Goal: Find specific page/section: Find specific page/section

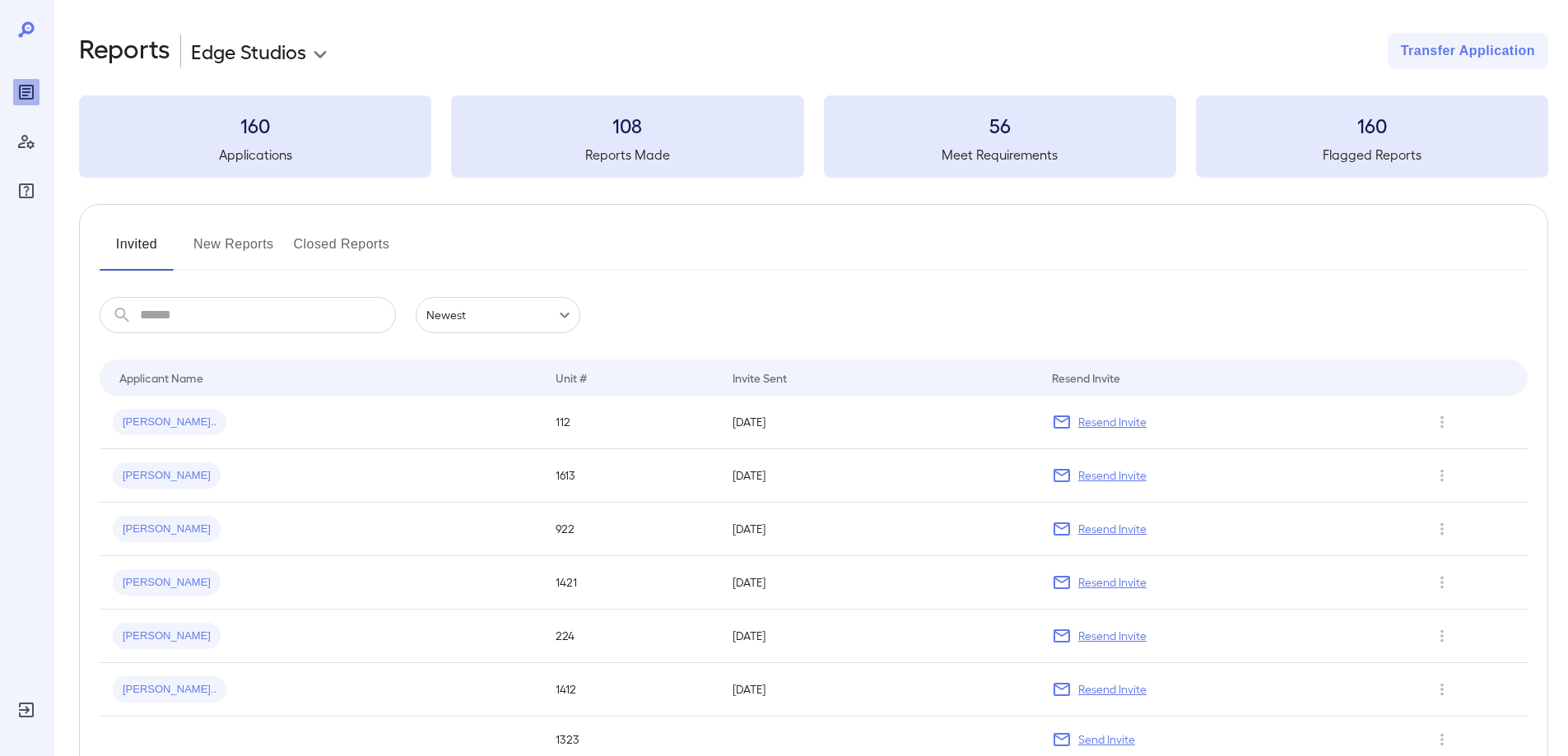
click at [215, 246] on button "New Reports" at bounding box center [234, 251] width 80 height 39
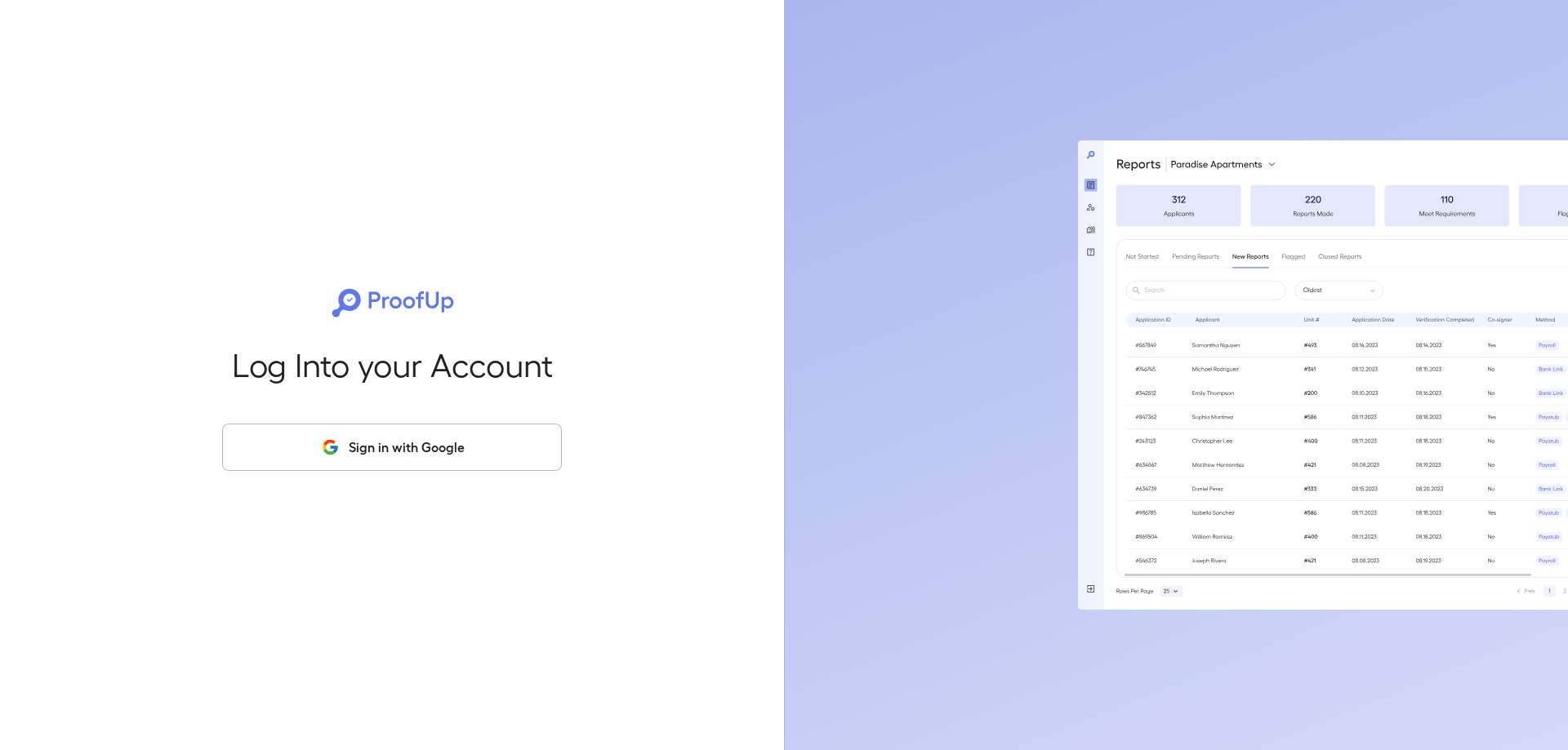
click at [397, 440] on button "Sign in with Google" at bounding box center [392, 447] width 339 height 48
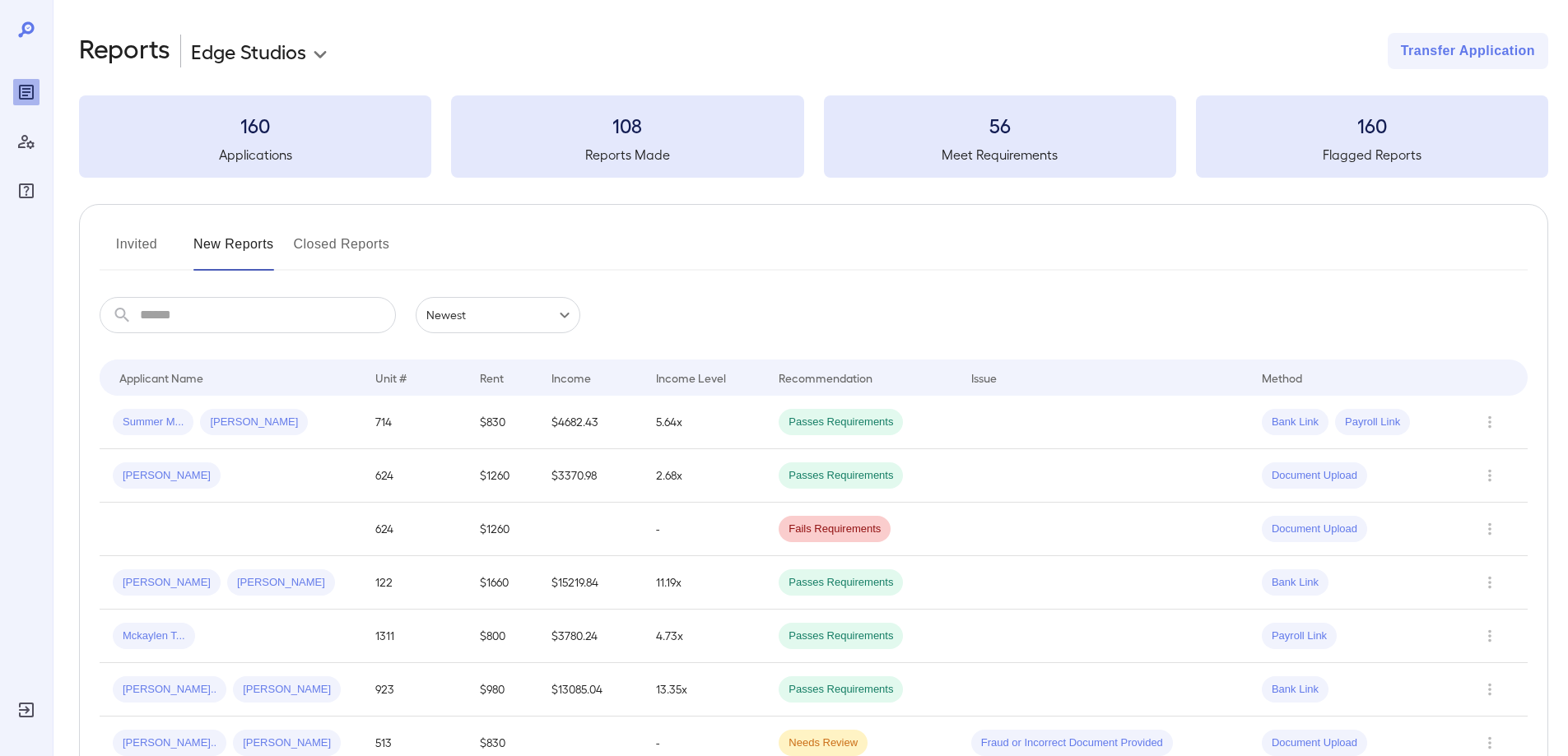
click at [147, 240] on button "Invited" at bounding box center [136, 251] width 74 height 39
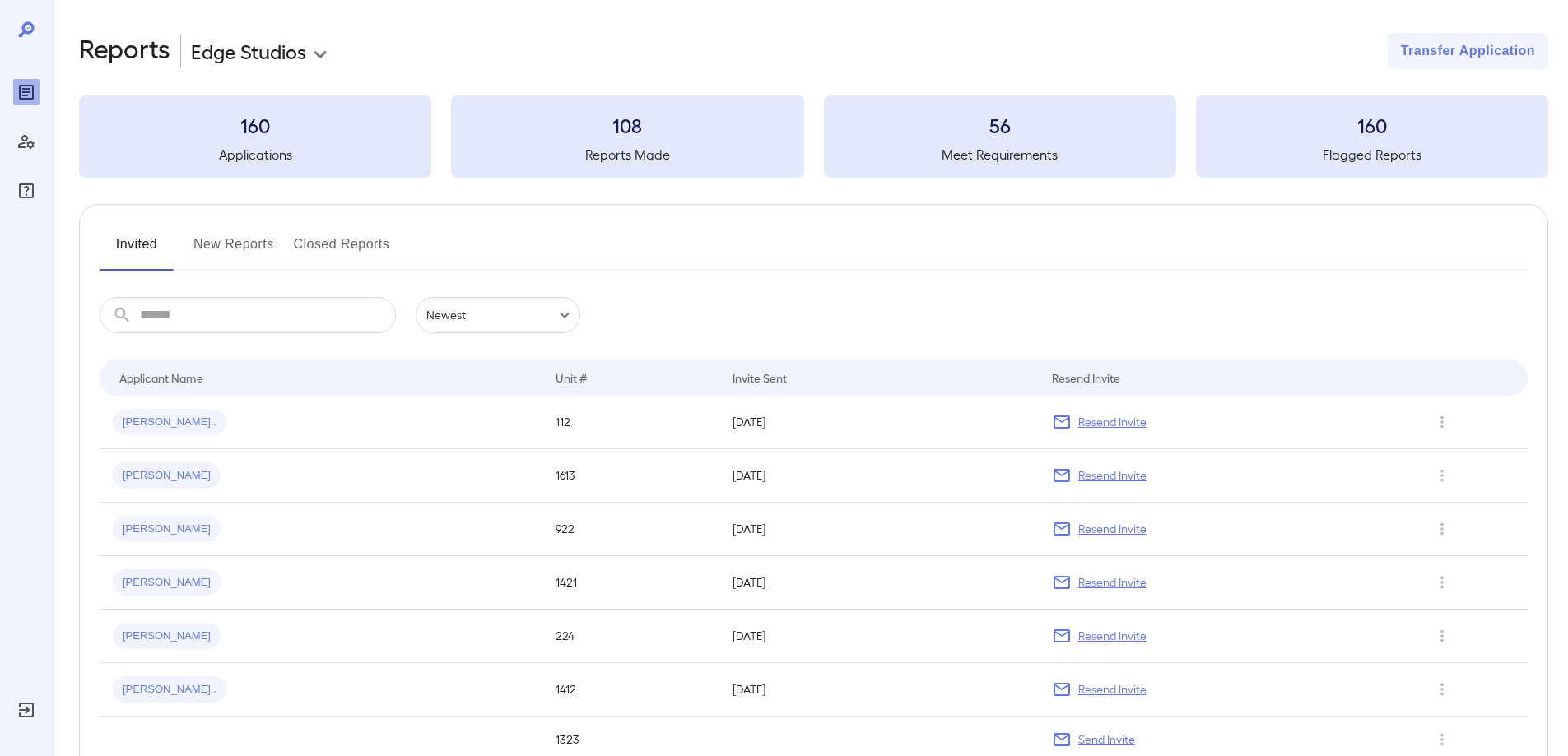
click at [228, 244] on button "New Reports" at bounding box center [234, 251] width 80 height 39
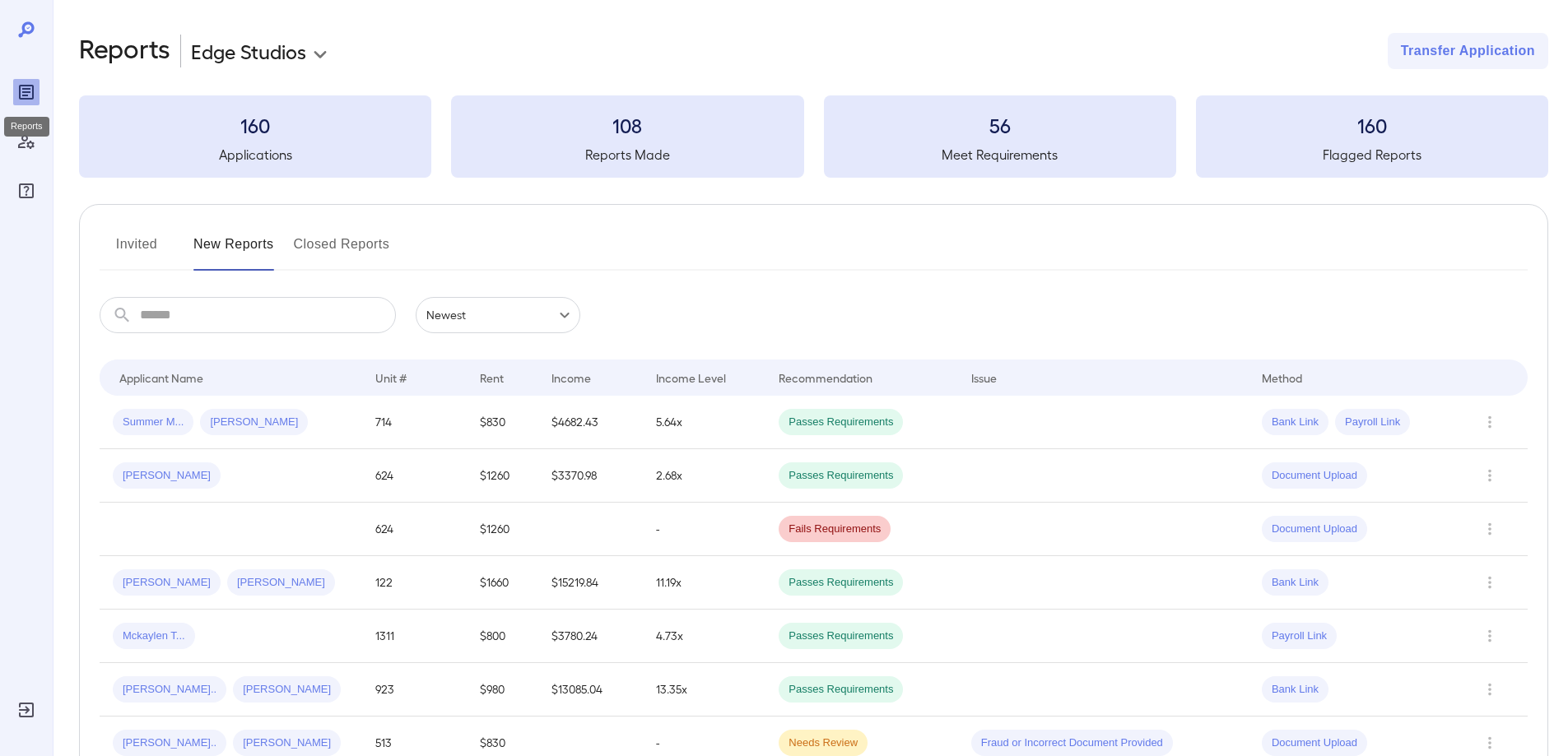
click at [32, 94] on icon "Reports" at bounding box center [26, 92] width 20 height 20
